Goal: Navigation & Orientation: Find specific page/section

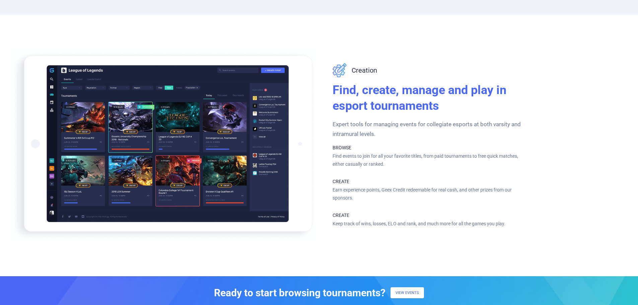
scroll to position [569, 0]
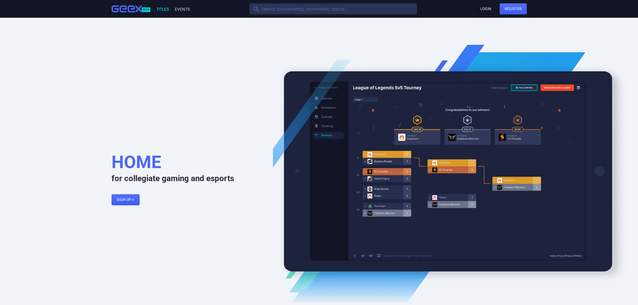
click at [159, 9] on link "Titles" at bounding box center [161, 9] width 13 height 5
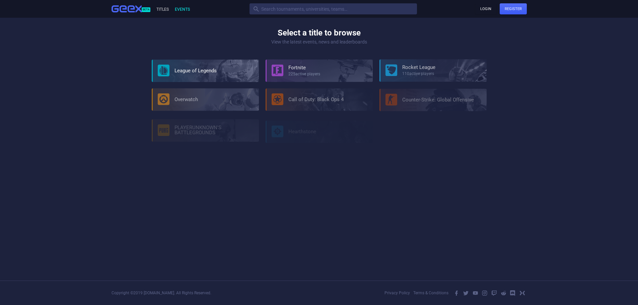
click at [179, 10] on link "Events" at bounding box center [182, 9] width 16 height 5
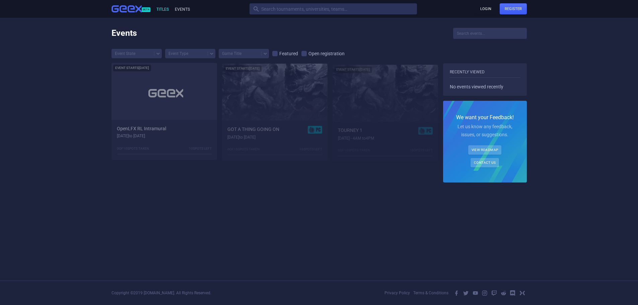
click at [163, 10] on link "Titles" at bounding box center [161, 9] width 13 height 5
